Goal: Task Accomplishment & Management: Complete application form

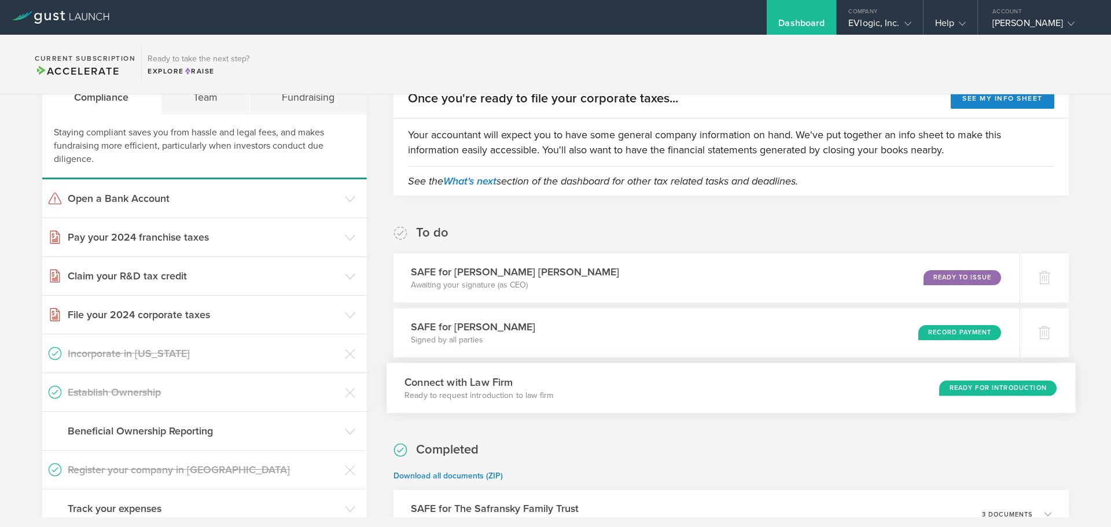
scroll to position [116, 0]
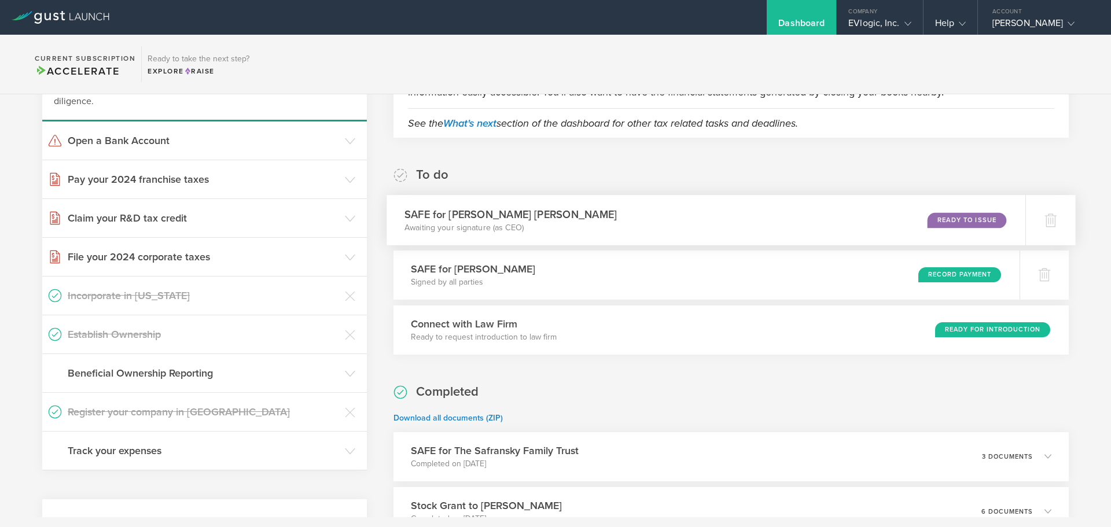
click at [865, 223] on div "SAFE for John Michael White Awaiting your signature (as CEO) Ready to Issue" at bounding box center [706, 220] width 639 height 50
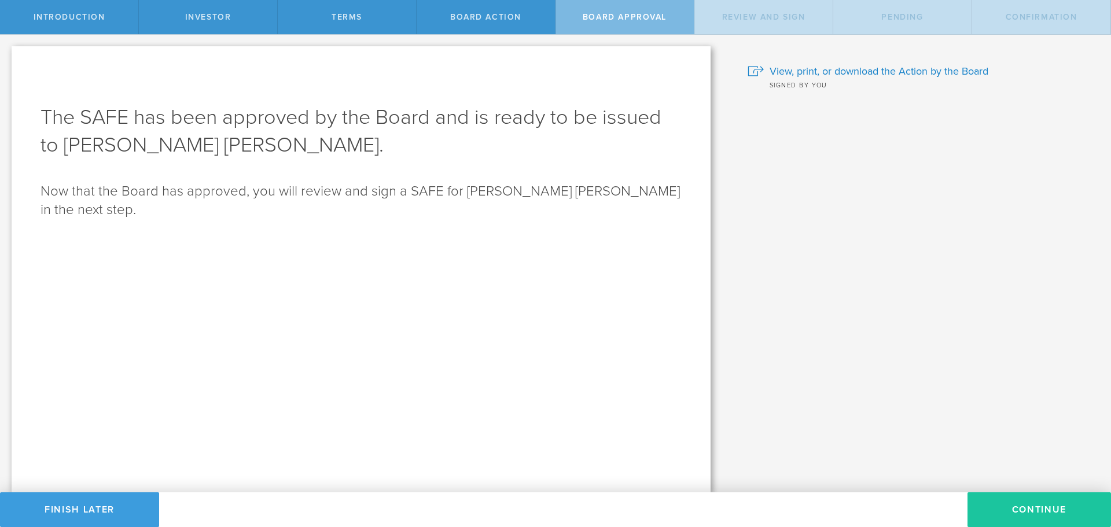
click at [1019, 505] on button "Continue" at bounding box center [1040, 510] width 144 height 35
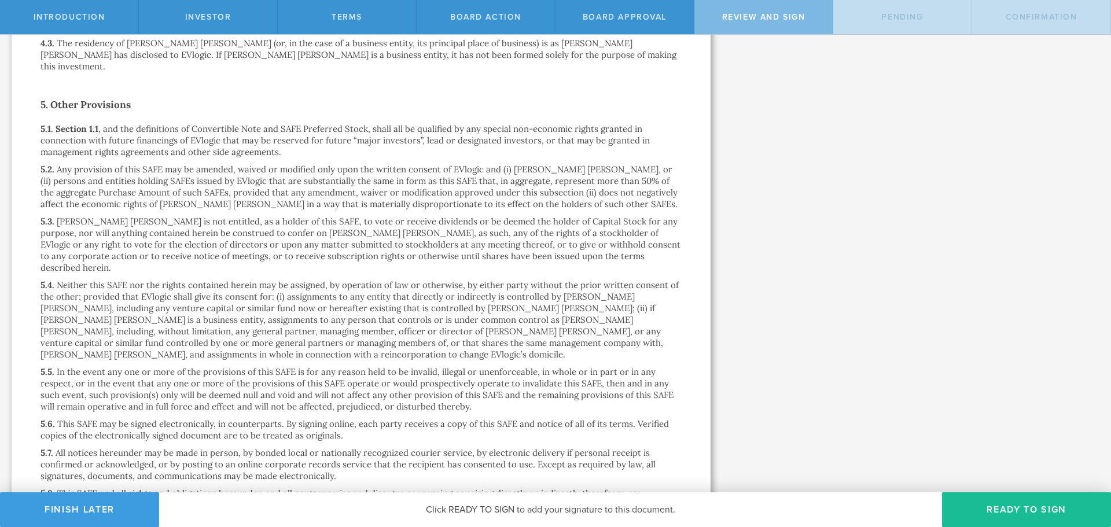
scroll to position [2050, 0]
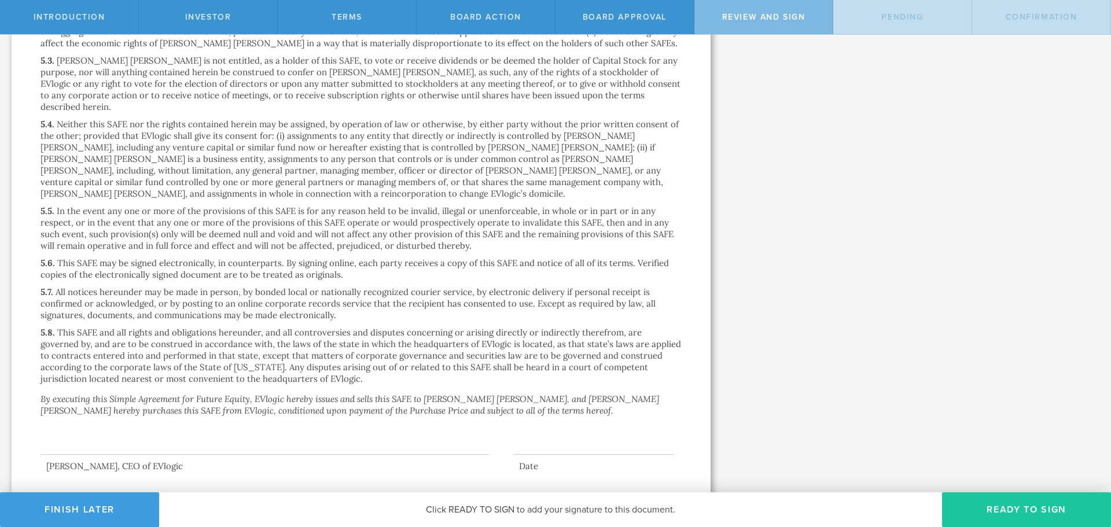
click at [1015, 509] on button "Ready to Sign" at bounding box center [1026, 510] width 169 height 35
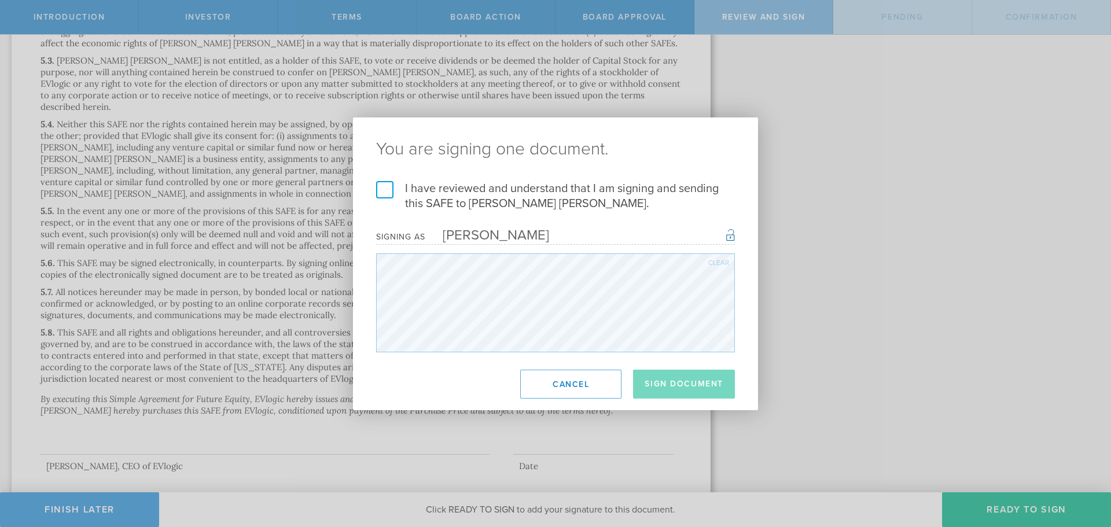
click at [392, 192] on label "I have reviewed and understand that I am signing and sending this SAFE to John …" at bounding box center [555, 196] width 359 height 30
click at [0, 0] on input "I have reviewed and understand that I am signing and sending this SAFE to John …" at bounding box center [0, 0] width 0 height 0
click at [729, 384] on button "Sign Document" at bounding box center [684, 384] width 102 height 29
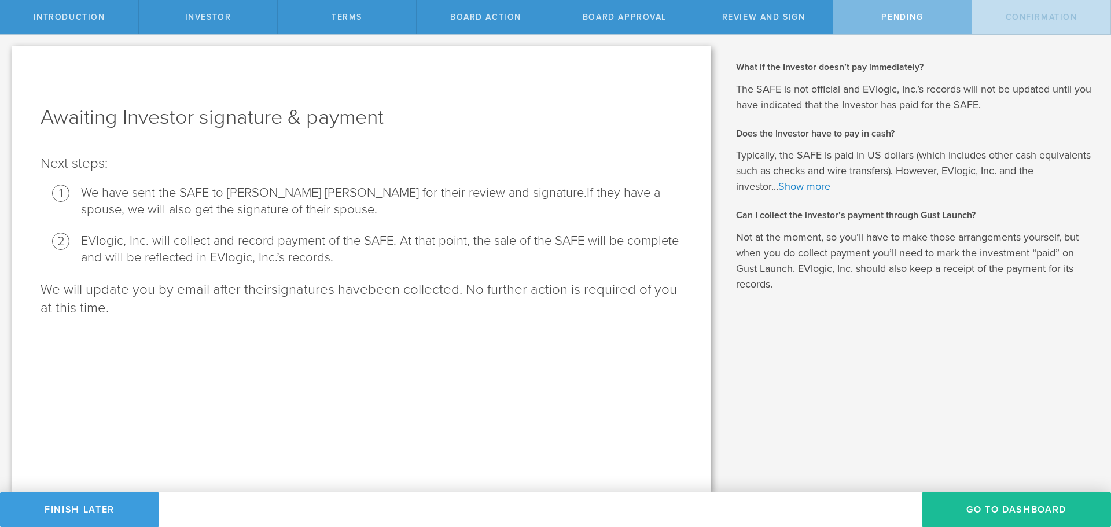
scroll to position [0, 0]
click at [982, 517] on button "Go To Dashboard" at bounding box center [1016, 510] width 189 height 35
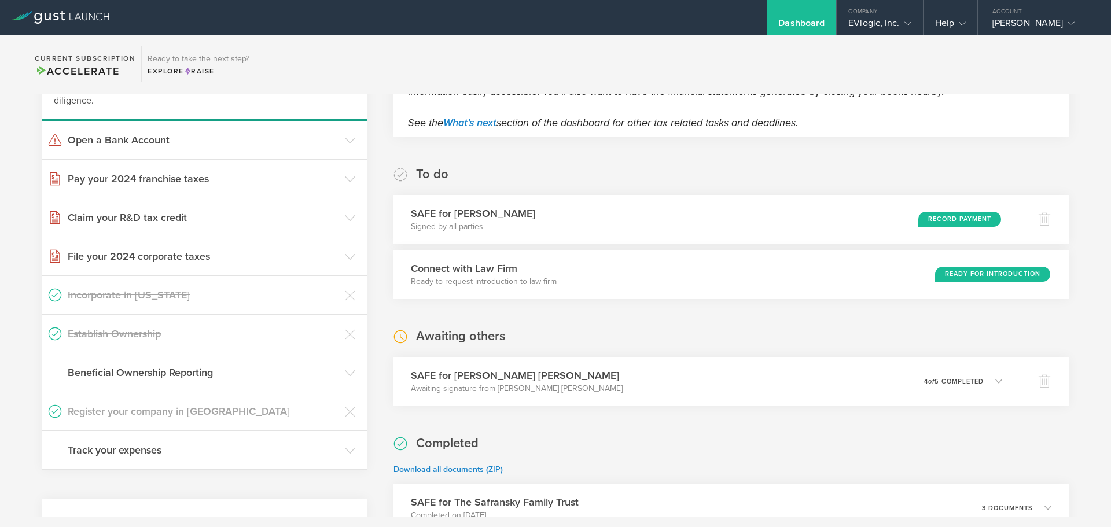
scroll to position [116, 0]
